Goal: Information Seeking & Learning: Learn about a topic

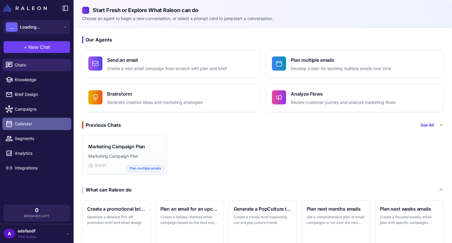
click at [42, 122] on span "Calendar" at bounding box center [41, 124] width 52 height 6
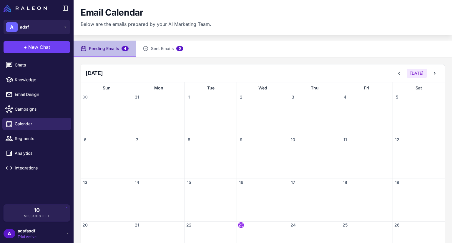
click at [192, 99] on div "1" at bounding box center [211, 97] width 52 height 7
click at [158, 43] on button "Sent Emails 0" at bounding box center [163, 49] width 55 height 16
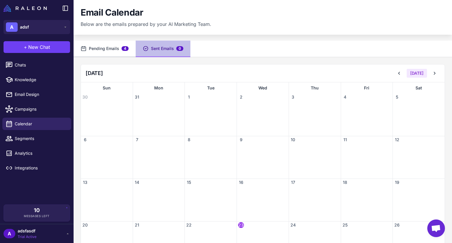
click at [92, 51] on button "Pending Emails 4" at bounding box center [105, 49] width 62 height 16
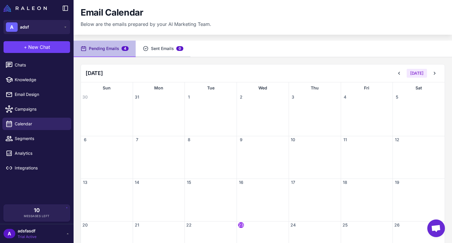
click at [168, 51] on button "Sent Emails 0" at bounding box center [163, 49] width 55 height 16
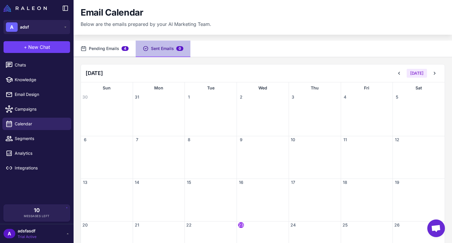
click at [105, 51] on button "Pending Emails 4" at bounding box center [105, 49] width 62 height 16
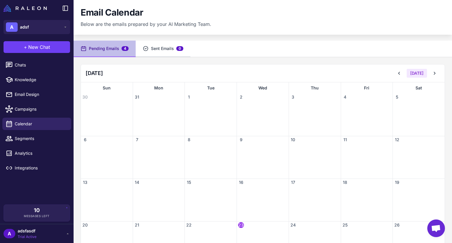
click at [160, 48] on button "Sent Emails 0" at bounding box center [163, 49] width 55 height 16
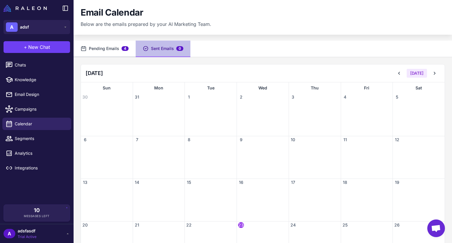
click at [100, 50] on button "Pending Emails 4" at bounding box center [105, 49] width 62 height 16
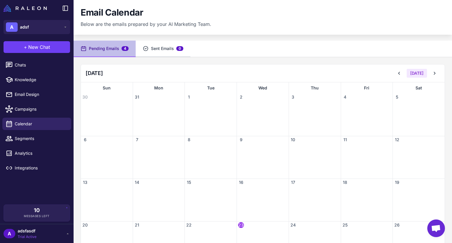
drag, startPoint x: 141, startPoint y: 50, endPoint x: 98, endPoint y: 54, distance: 43.6
click at [142, 50] on button "Sent Emails 0" at bounding box center [163, 49] width 55 height 16
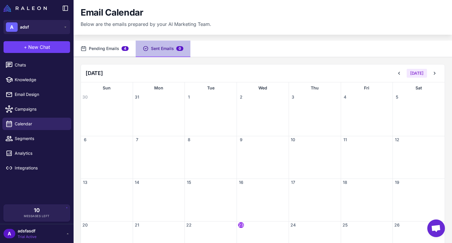
click at [98, 54] on button "Pending Emails 4" at bounding box center [105, 49] width 62 height 16
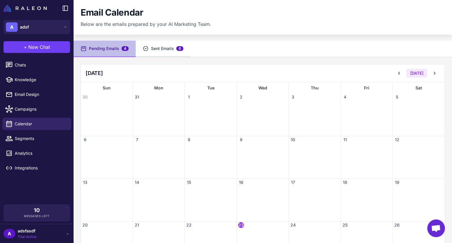
click at [162, 50] on button "Sent Emails 0" at bounding box center [163, 49] width 55 height 16
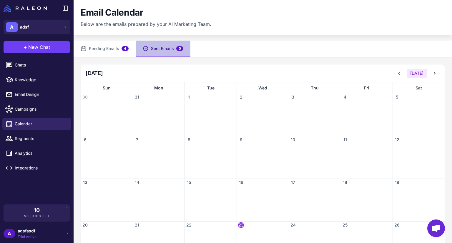
click at [157, 106] on div at bounding box center [159, 118] width 52 height 35
click at [158, 114] on div at bounding box center [159, 118] width 52 height 35
drag, startPoint x: 183, startPoint y: 153, endPoint x: 221, endPoint y: 178, distance: 45.3
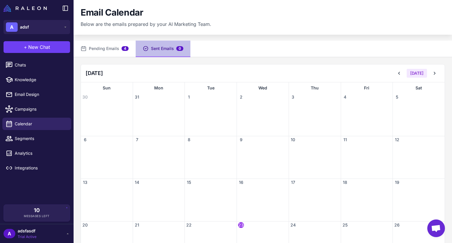
click at [220, 178] on div at bounding box center [211, 160] width 52 height 35
click at [223, 177] on div at bounding box center [211, 160] width 52 height 35
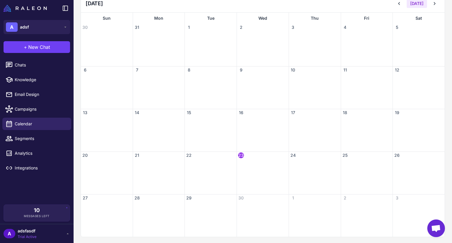
scroll to position [71, 0]
click at [239, 154] on span "23" at bounding box center [241, 155] width 6 height 6
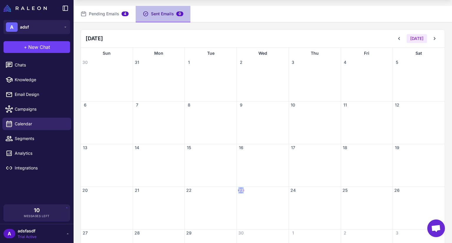
scroll to position [0, 0]
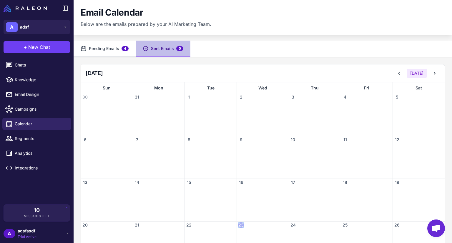
click at [109, 53] on button "Pending Emails 4" at bounding box center [105, 49] width 62 height 16
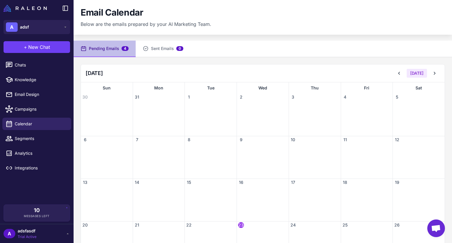
click at [160, 123] on div at bounding box center [159, 118] width 52 height 35
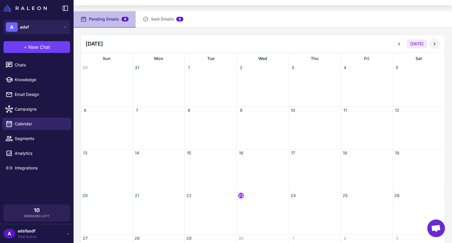
click at [432, 42] on icon at bounding box center [435, 44] width 6 height 6
click at [214, 168] on div at bounding box center [211, 174] width 52 height 35
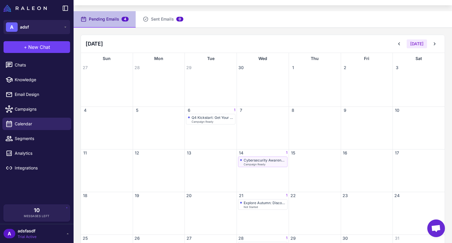
click at [266, 165] on div "Cybersecurity Awareness: Your Guide to a Safer Internet Campaign Ready" at bounding box center [262, 162] width 49 height 11
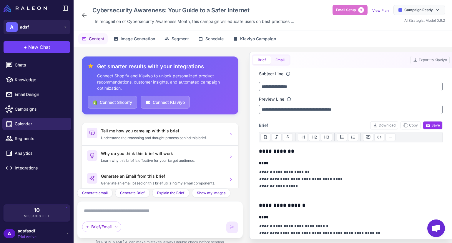
click at [274, 59] on button "Email" at bounding box center [280, 60] width 19 height 9
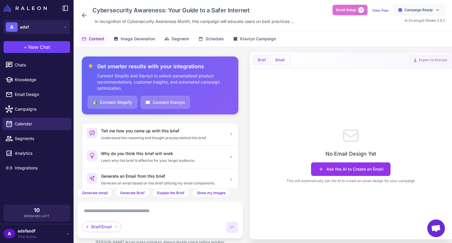
click at [265, 59] on button "Brief" at bounding box center [262, 60] width 18 height 9
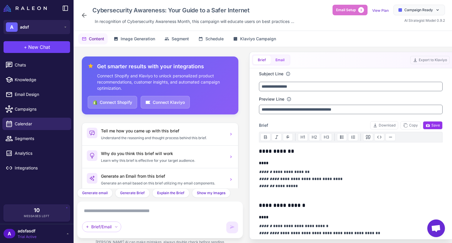
drag, startPoint x: 280, startPoint y: 57, endPoint x: 272, endPoint y: 57, distance: 8.3
click at [280, 57] on button "Email" at bounding box center [280, 60] width 19 height 9
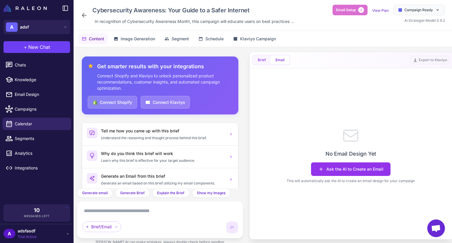
click at [264, 58] on button "Brief" at bounding box center [262, 60] width 18 height 9
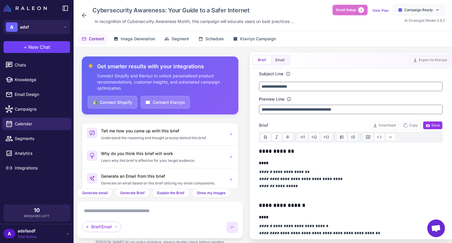
drag, startPoint x: 279, startPoint y: 59, endPoint x: 269, endPoint y: 60, distance: 9.5
click at [277, 59] on button "Email" at bounding box center [280, 60] width 19 height 9
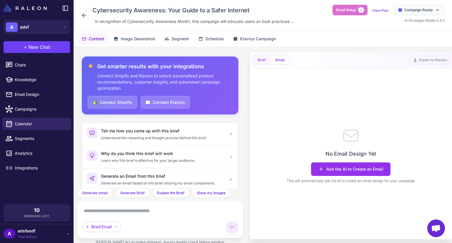
click at [261, 60] on button "Brief" at bounding box center [262, 60] width 18 height 9
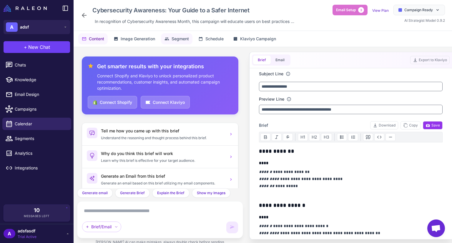
click at [187, 40] on span "Segment" at bounding box center [180, 39] width 17 height 6
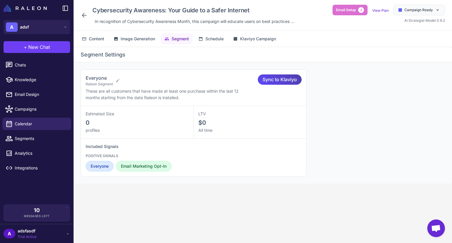
click at [151, 32] on div "Content Image Generation Segment Schedule Klaviyo Campaign" at bounding box center [263, 39] width 379 height 16
click at [199, 39] on button "Schedule" at bounding box center [211, 38] width 32 height 11
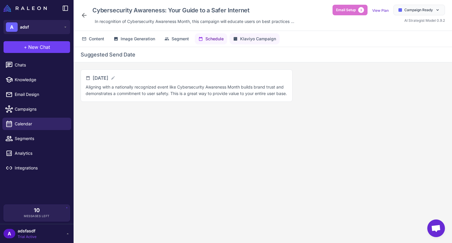
click at [248, 39] on span "Klaviyo Campaign" at bounding box center [258, 39] width 36 height 6
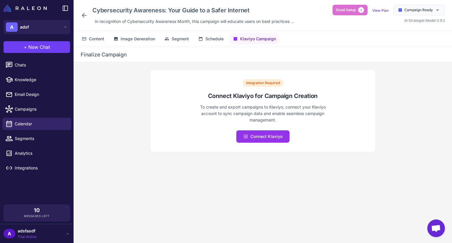
click at [81, 16] on icon at bounding box center [84, 15] width 7 height 7
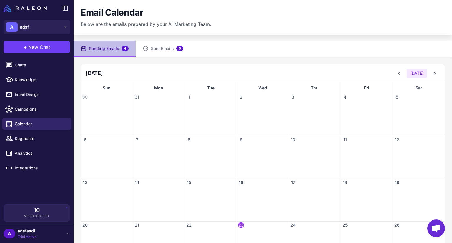
click at [161, 82] on div "September 2025 Today" at bounding box center [263, 74] width 364 height 18
drag, startPoint x: 157, startPoint y: 94, endPoint x: 245, endPoint y: 209, distance: 144.8
click at [157, 96] on div "31" at bounding box center [159, 97] width 52 height 7
click at [42, 216] on span "Messages Left" at bounding box center [37, 216] width 26 height 4
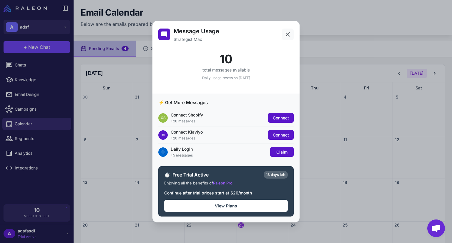
click at [284, 33] on button at bounding box center [288, 35] width 12 height 12
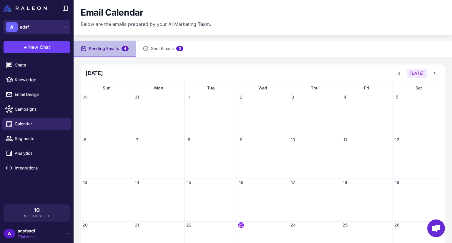
click at [38, 29] on button "A adsf" at bounding box center [37, 27] width 67 height 14
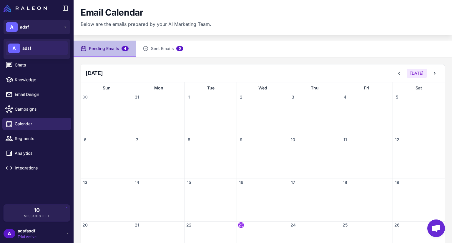
click at [34, 47] on div "A adsf" at bounding box center [37, 48] width 62 height 14
click at [37, 193] on div "Chats Knowledge Email Design Campaigns Calendar Segments Analytics Integrations" at bounding box center [37, 131] width 74 height 148
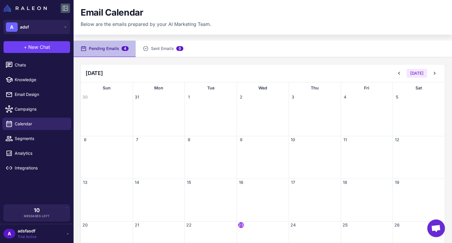
click at [65, 8] on icon at bounding box center [65, 8] width 7 height 7
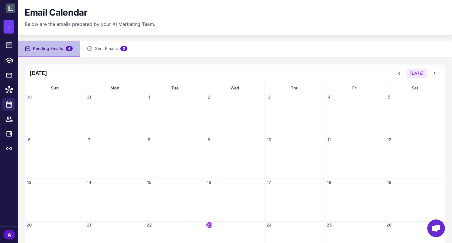
click at [9, 5] on icon at bounding box center [10, 8] width 7 height 7
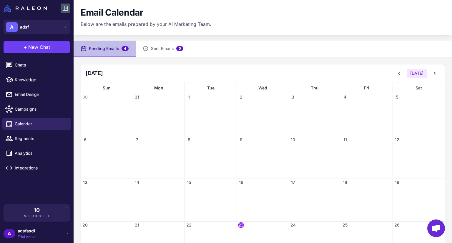
click at [61, 8] on button at bounding box center [65, 8] width 9 height 9
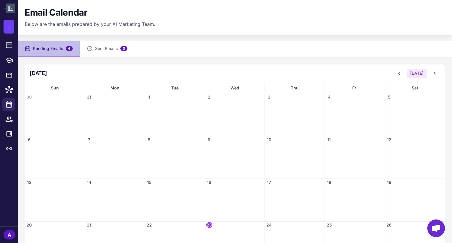
click at [13, 10] on icon at bounding box center [10, 8] width 7 height 7
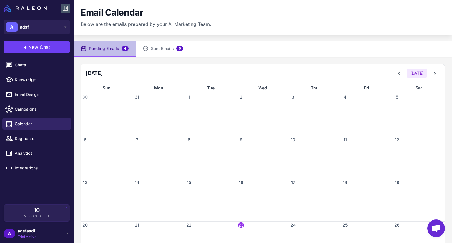
click at [66, 6] on icon at bounding box center [65, 8] width 5 height 5
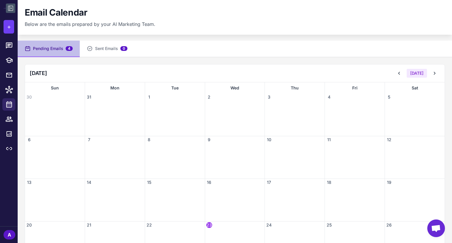
click at [12, 7] on icon at bounding box center [10, 8] width 7 height 7
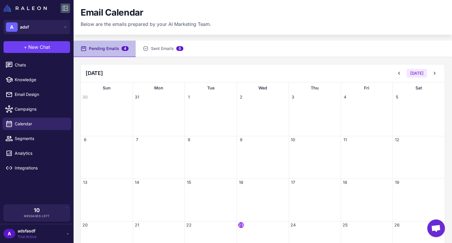
click at [66, 7] on icon at bounding box center [65, 8] width 7 height 7
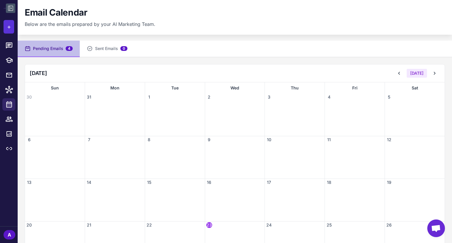
click at [9, 22] on button "+" at bounding box center [9, 27] width 11 height 14
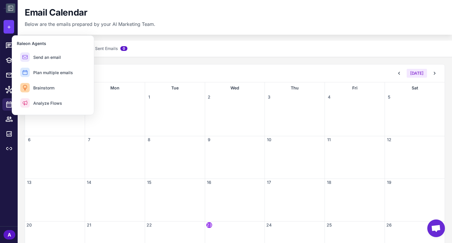
click at [10, 7] on icon at bounding box center [10, 8] width 7 height 7
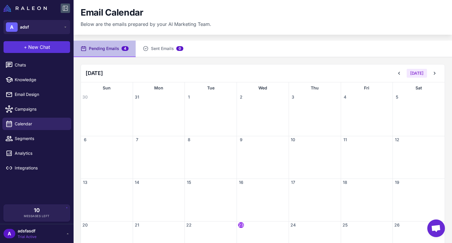
click at [45, 42] on button "+ New Chat" at bounding box center [37, 47] width 67 height 12
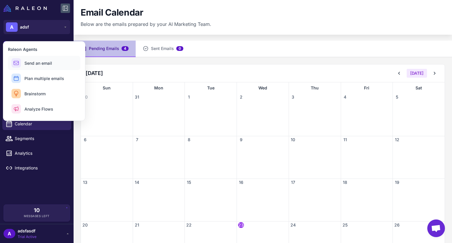
click at [36, 63] on span "Send an email" at bounding box center [38, 63] width 28 height 6
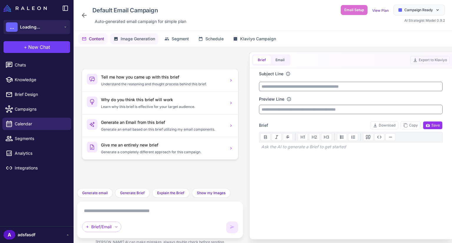
click at [143, 37] on span "Image Generation" at bounding box center [138, 39] width 34 height 6
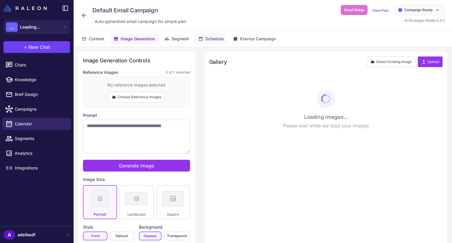
click at [199, 39] on icon at bounding box center [201, 39] width 5 height 5
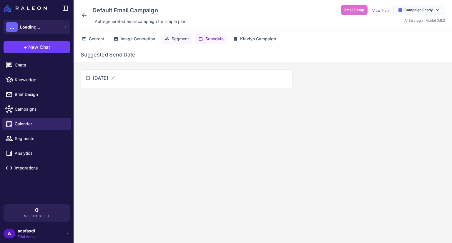
click at [186, 38] on span "Segment" at bounding box center [180, 39] width 17 height 6
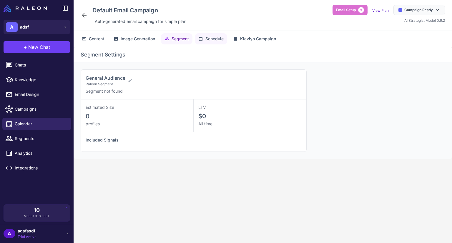
click at [223, 40] on span "Schedule" at bounding box center [215, 39] width 18 height 6
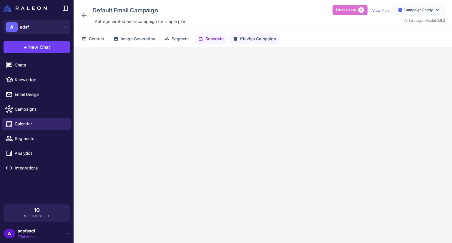
click at [249, 38] on span "Klaviyo Campaign" at bounding box center [258, 39] width 36 height 6
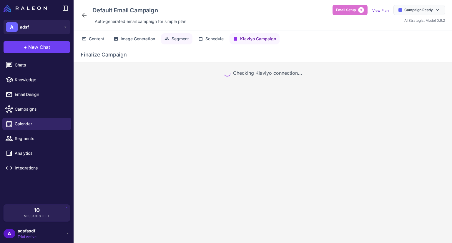
click at [187, 40] on span "Segment" at bounding box center [180, 39] width 17 height 6
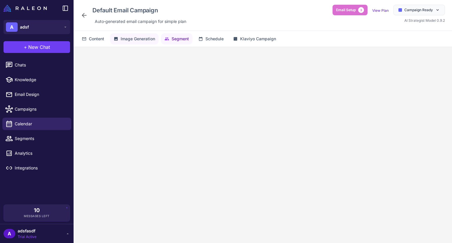
drag, startPoint x: 156, startPoint y: 42, endPoint x: 123, endPoint y: 37, distance: 33.2
click at [154, 41] on span "Image Generation" at bounding box center [138, 39] width 34 height 6
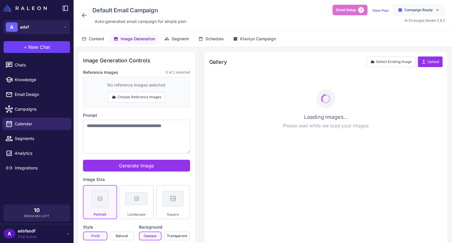
click at [123, 37] on span "Image Generation" at bounding box center [138, 39] width 34 height 6
click at [99, 36] on span "Content" at bounding box center [96, 39] width 15 height 6
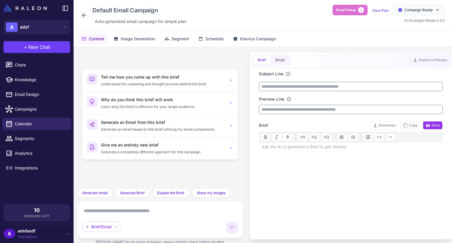
click at [82, 15] on icon at bounding box center [84, 15] width 5 height 5
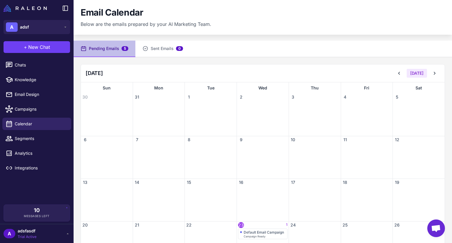
click at [67, 234] on icon at bounding box center [68, 234] width 2 height 1
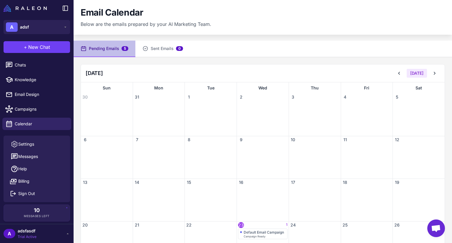
click at [67, 234] on icon at bounding box center [67, 233] width 5 height 5
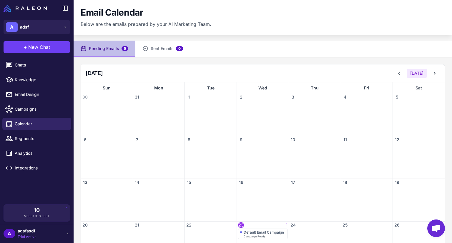
click at [67, 231] on div "A adsfasdf Trial Active" at bounding box center [37, 234] width 67 height 12
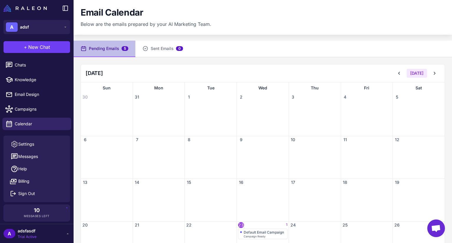
click at [67, 231] on div "A adsfasdf Trial Active" at bounding box center [37, 234] width 67 height 12
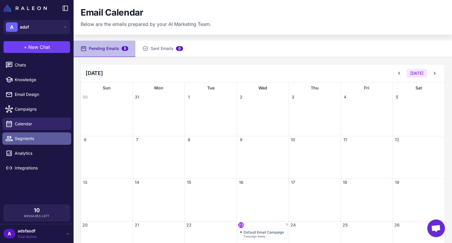
click at [28, 139] on span "Segments" at bounding box center [41, 138] width 52 height 6
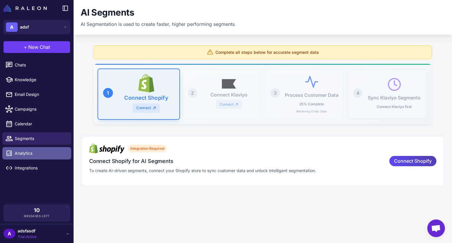
click at [37, 156] on span "Analytics" at bounding box center [41, 153] width 52 height 6
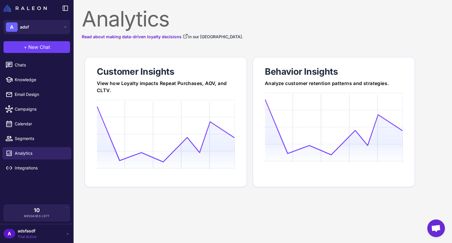
click at [35, 145] on li "Segments" at bounding box center [37, 138] width 74 height 15
click at [34, 143] on link "Segments" at bounding box center [36, 139] width 69 height 12
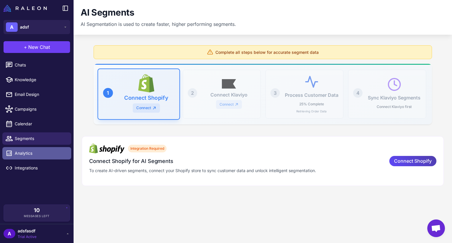
click at [35, 154] on span "Analytics" at bounding box center [41, 153] width 52 height 6
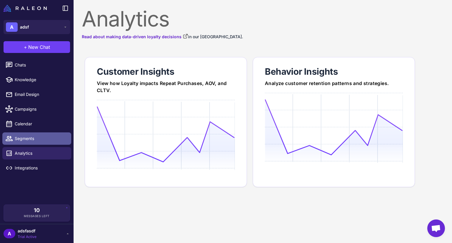
click at [32, 138] on span "Segments" at bounding box center [41, 138] width 52 height 6
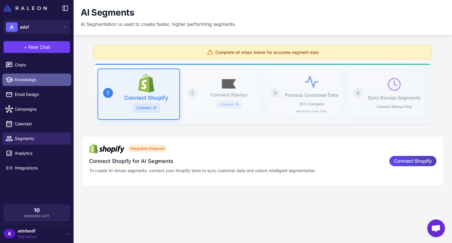
click at [22, 78] on span "Knowledge" at bounding box center [41, 80] width 52 height 6
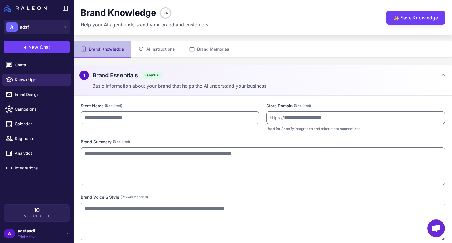
type input "****"
type input "**********"
type textarea "**********"
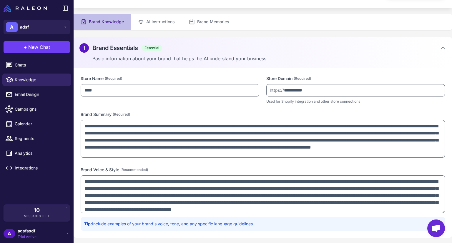
scroll to position [60, 0]
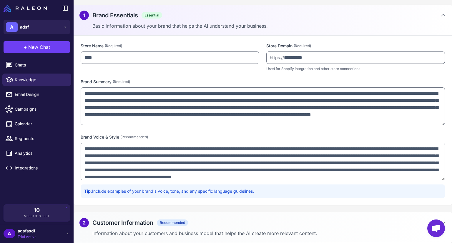
click at [186, 78] on div "**********" at bounding box center [263, 121] width 379 height 170
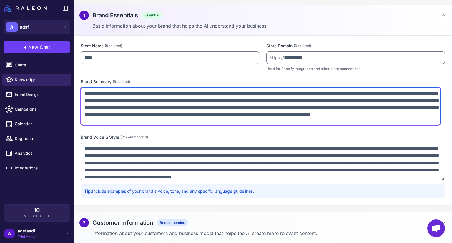
click at [191, 91] on textarea "**********" at bounding box center [261, 106] width 360 height 38
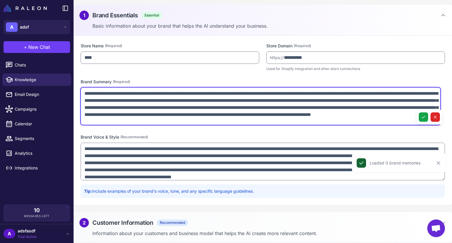
scroll to position [0, 0]
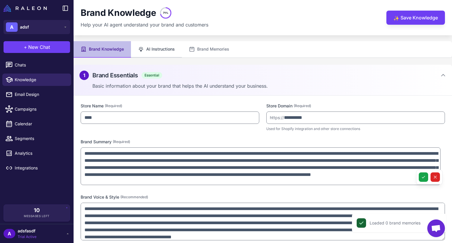
click at [165, 49] on button "AI Instructions" at bounding box center [156, 49] width 51 height 16
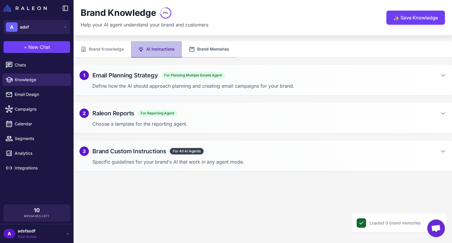
click at [220, 51] on button "Brand Memories" at bounding box center [209, 49] width 54 height 16
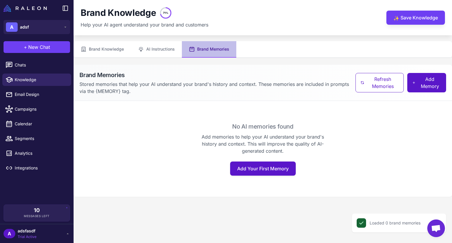
drag, startPoint x: 175, startPoint y: 49, endPoint x: 197, endPoint y: 50, distance: 22.2
click at [175, 49] on button "AI Instructions" at bounding box center [156, 49] width 51 height 16
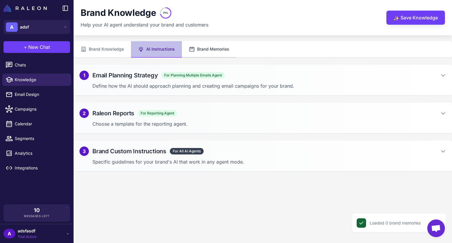
click at [219, 50] on button "Brand Memories" at bounding box center [209, 49] width 54 height 16
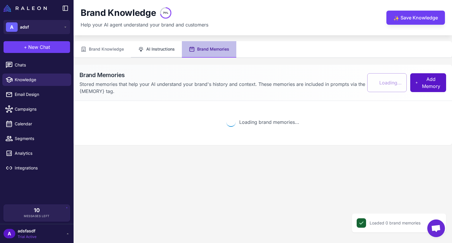
click at [168, 50] on button "AI Instructions" at bounding box center [156, 49] width 51 height 16
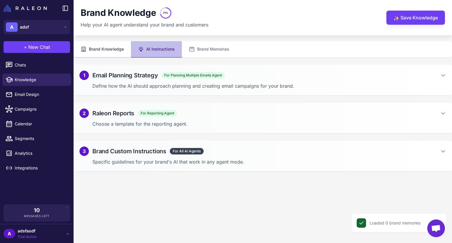
click at [110, 51] on button "Brand Knowledge" at bounding box center [102, 49] width 57 height 16
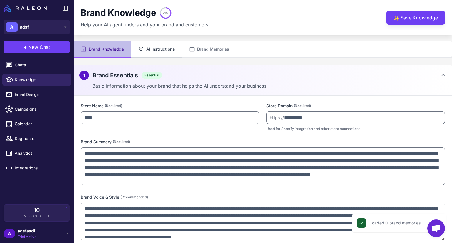
click at [163, 48] on button "AI Instructions" at bounding box center [156, 49] width 51 height 16
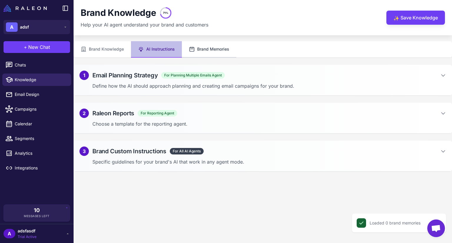
click at [211, 52] on button "Brand Memories" at bounding box center [209, 49] width 54 height 16
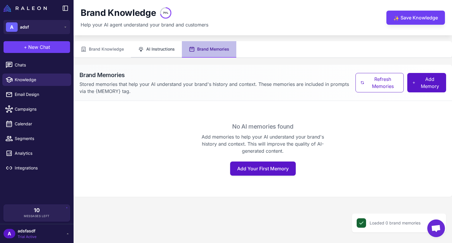
click at [150, 52] on button "AI Instructions" at bounding box center [156, 49] width 51 height 16
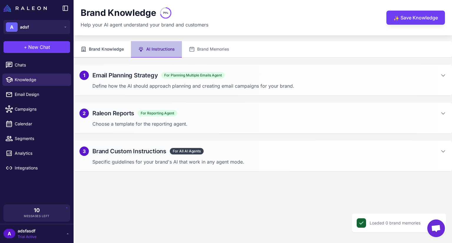
drag, startPoint x: 103, startPoint y: 52, endPoint x: 155, endPoint y: 52, distance: 52.4
click at [103, 52] on button "Brand Knowledge" at bounding box center [102, 49] width 57 height 16
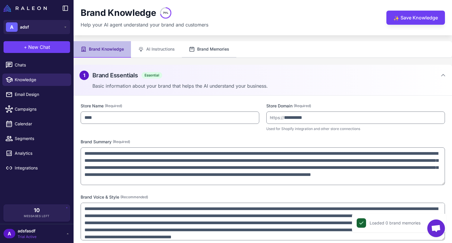
drag, startPoint x: 155, startPoint y: 52, endPoint x: 188, endPoint y: 51, distance: 33.0
click at [156, 52] on button "AI Instructions" at bounding box center [156, 49] width 51 height 16
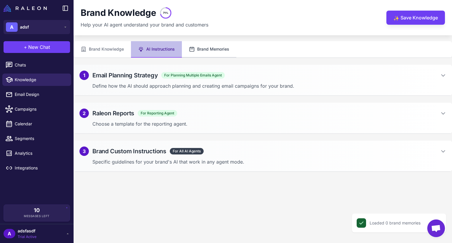
click at [197, 51] on button "Brand Memories" at bounding box center [209, 49] width 54 height 16
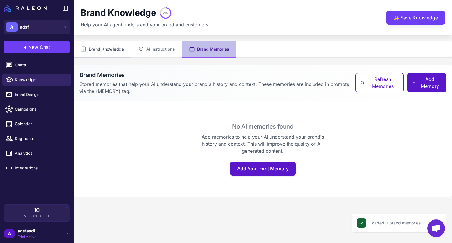
drag, startPoint x: 160, startPoint y: 52, endPoint x: 103, endPoint y: 54, distance: 57.2
click at [159, 52] on button "AI Instructions" at bounding box center [156, 49] width 51 height 16
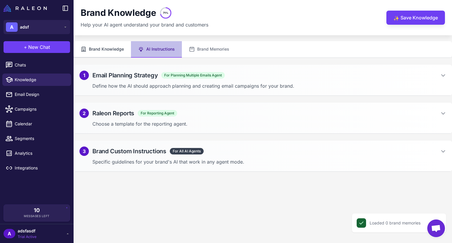
click at [103, 54] on button "Brand Knowledge" at bounding box center [102, 49] width 57 height 16
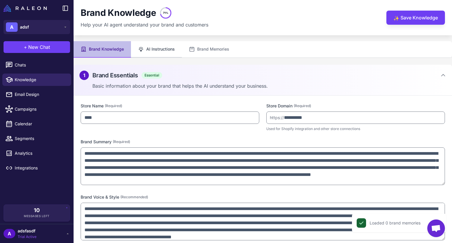
click at [169, 55] on button "AI Instructions" at bounding box center [156, 49] width 51 height 16
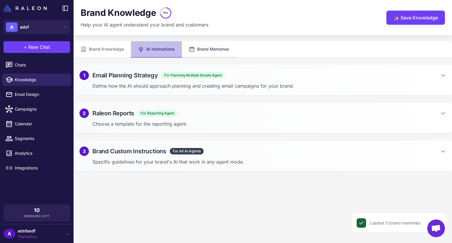
click at [211, 55] on button "Brand Memories" at bounding box center [209, 49] width 54 height 16
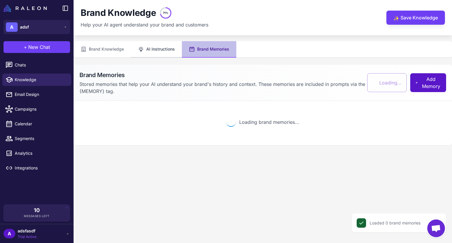
click at [153, 56] on button "AI Instructions" at bounding box center [156, 49] width 51 height 16
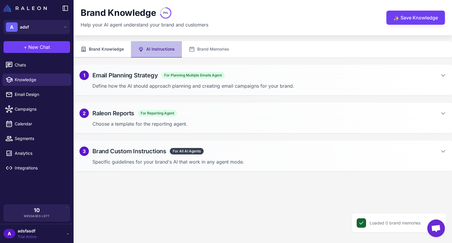
click at [84, 57] on button "Brand Knowledge" at bounding box center [102, 49] width 57 height 16
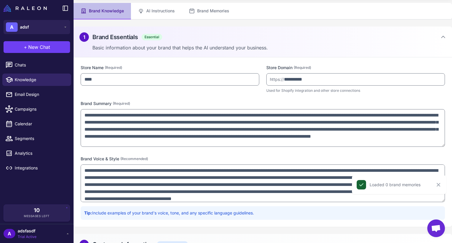
scroll to position [60, 0]
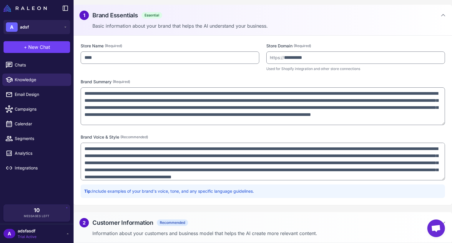
click at [436, 228] on span "Open chat" at bounding box center [436, 229] width 10 height 8
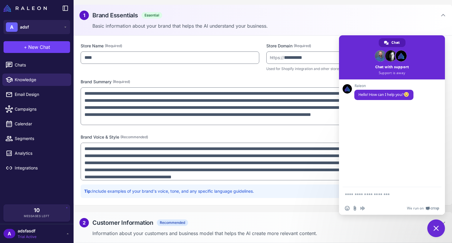
click at [436, 225] on span "Close chat" at bounding box center [437, 229] width 18 height 18
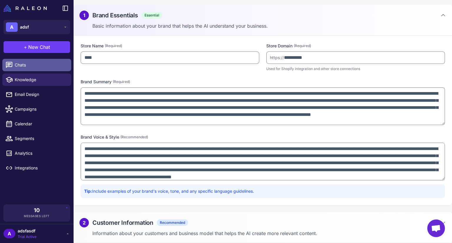
click at [16, 59] on link "Chats" at bounding box center [36, 65] width 69 height 12
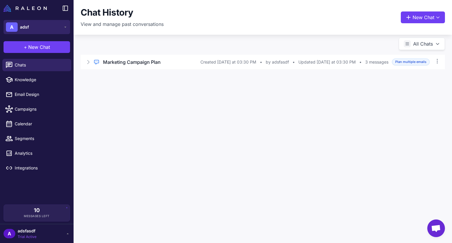
click at [54, 30] on button "A adsf" at bounding box center [37, 27] width 67 height 14
